Goal: Task Accomplishment & Management: Manage account settings

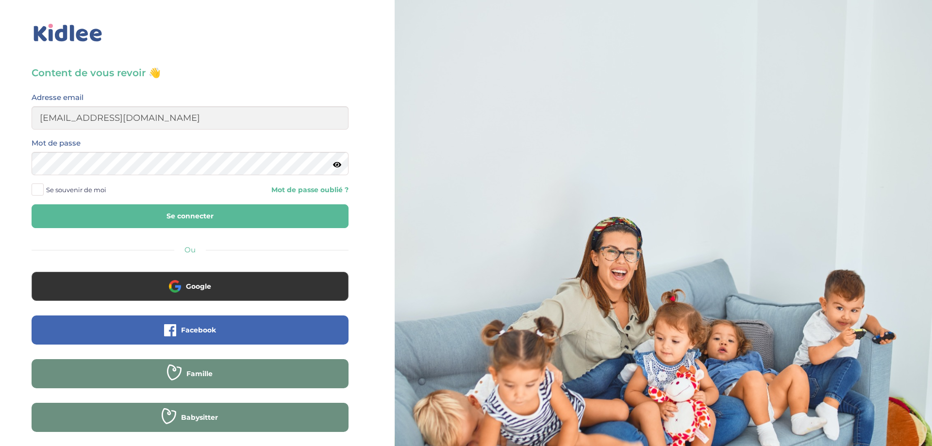
type input "[EMAIL_ADDRESS][DOMAIN_NAME]"
click at [338, 164] on icon at bounding box center [337, 164] width 8 height 7
click at [338, 164] on icon at bounding box center [336, 164] width 9 height 7
click at [231, 212] on button "Se connecter" at bounding box center [190, 216] width 317 height 24
